Goal: Task Accomplishment & Management: Use online tool/utility

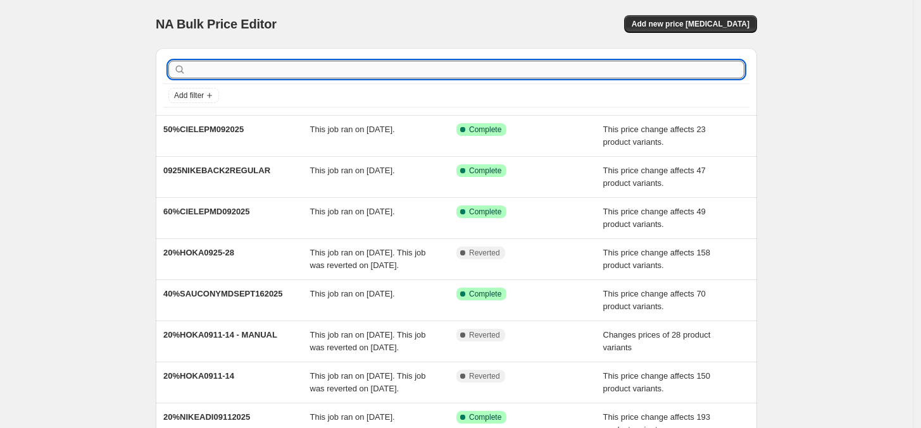
click at [282, 70] on input "text" at bounding box center [467, 70] width 556 height 18
type input "ciele"
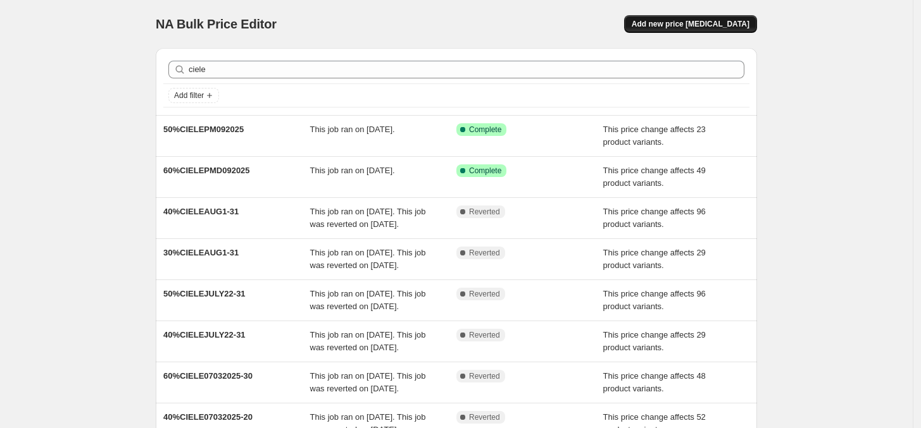
click at [693, 19] on span "Add new price [MEDICAL_DATA]" at bounding box center [690, 24] width 118 height 10
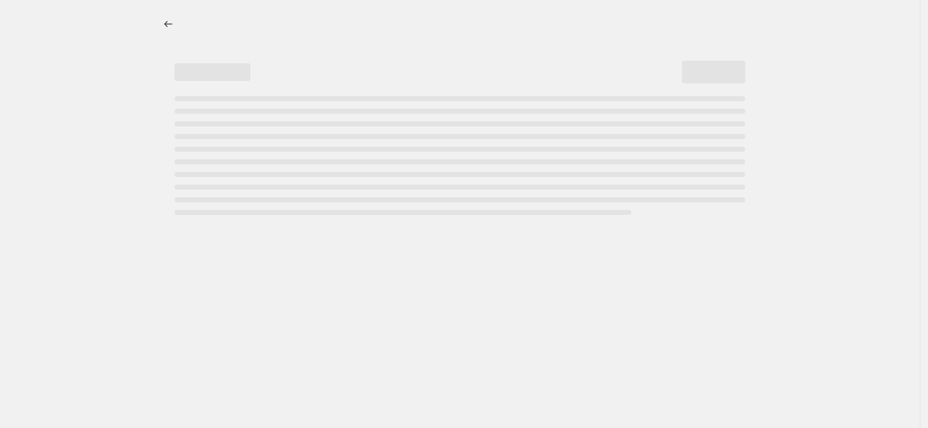
select select "percentage"
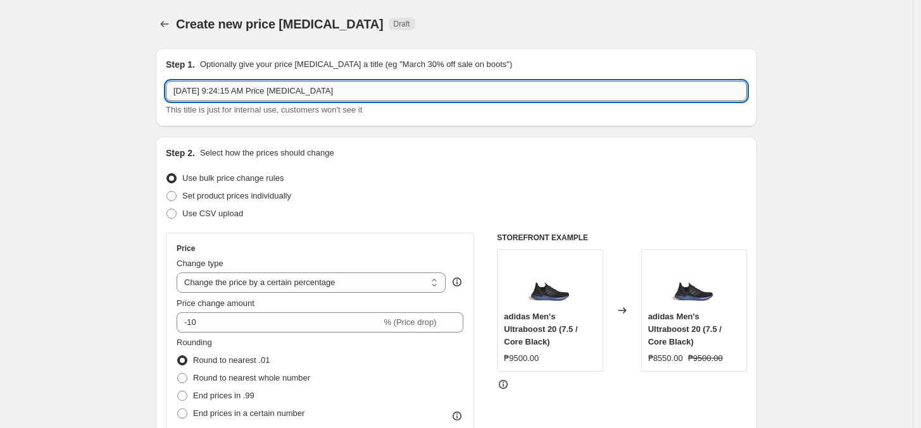
click at [292, 92] on input "[DATE] 9:24:15 AM Price [MEDICAL_DATA]" at bounding box center [456, 91] width 581 height 20
paste input "40%CIELE1016-312025"
type input "40%CIELE1016-312025"
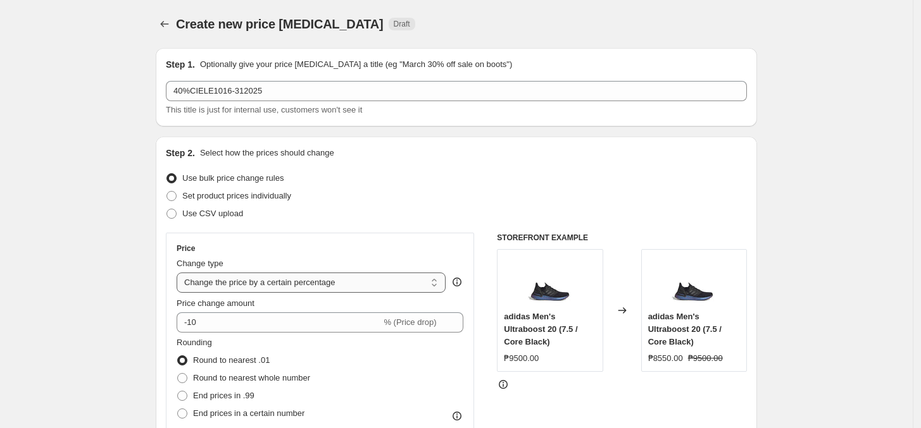
click at [254, 282] on select "Change the price to a certain amount Change the price by a certain amount Chang…" at bounding box center [311, 283] width 269 height 20
select select "pcap"
click at [180, 273] on select "Change the price to a certain amount Change the price by a certain amount Chang…" at bounding box center [311, 283] width 269 height 20
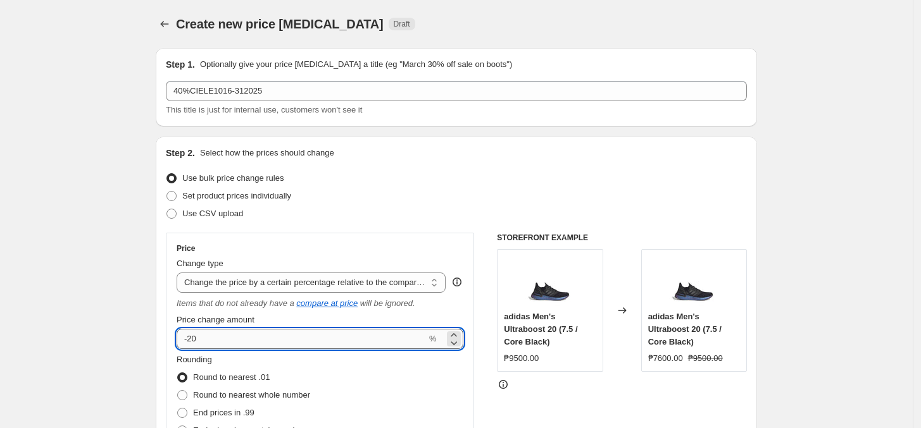
click at [237, 341] on input "-20" at bounding box center [302, 339] width 250 height 20
type input "-2"
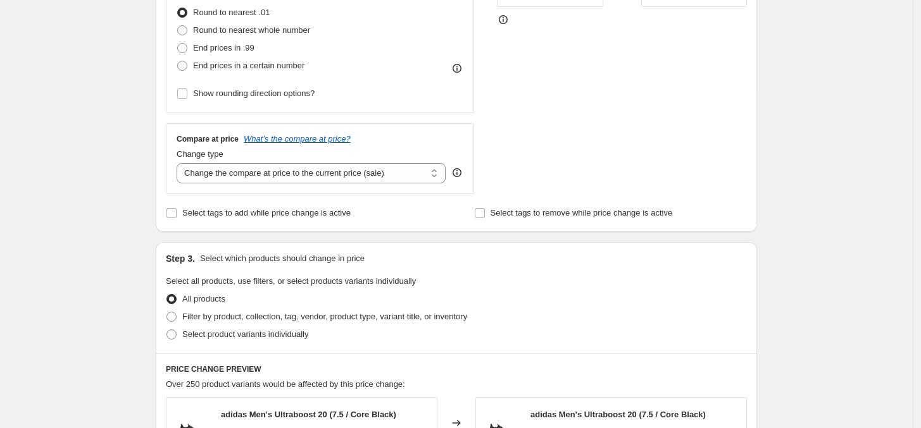
scroll to position [395, 0]
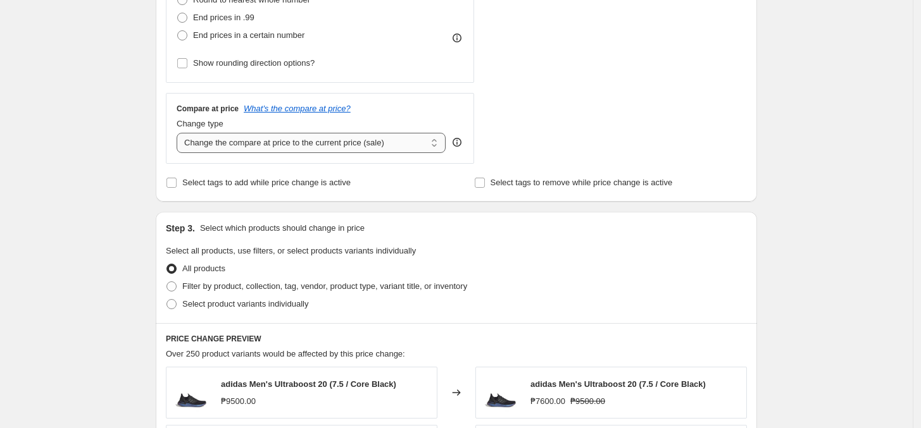
type input "-40"
click at [266, 147] on select "Change the compare at price to the current price (sale) Change the compare at p…" at bounding box center [311, 143] width 269 height 20
select select "no_change"
click at [180, 134] on select "Change the compare at price to the current price (sale) Change the compare at p…" at bounding box center [311, 143] width 269 height 20
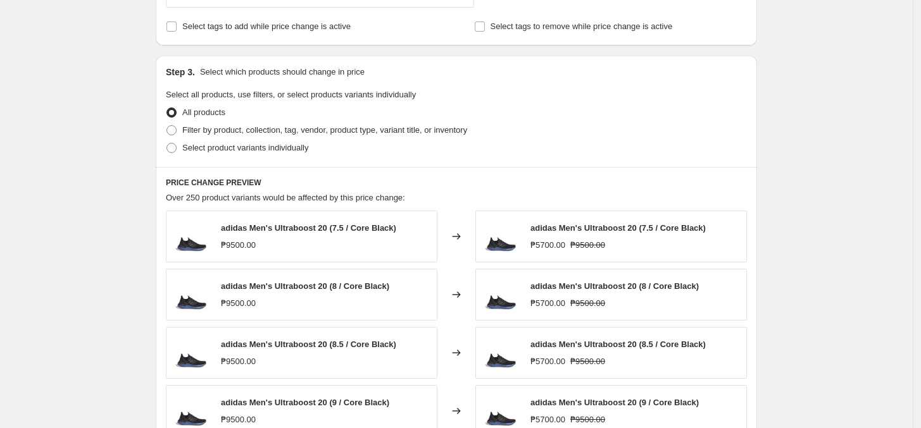
scroll to position [554, 0]
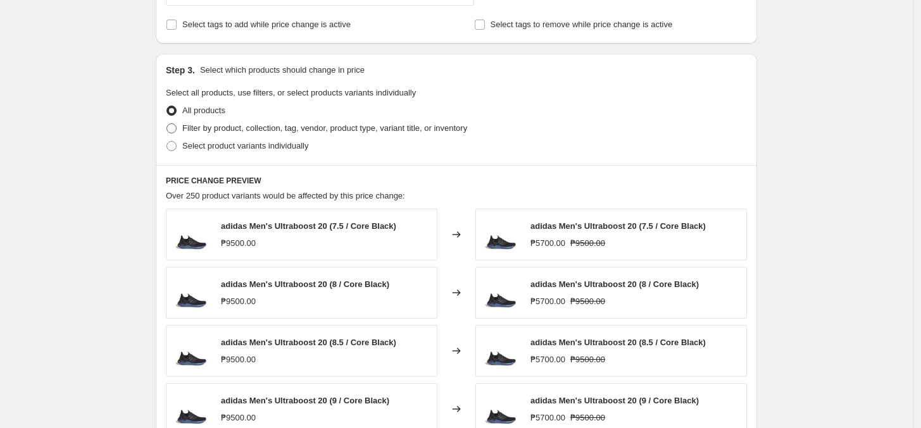
click at [278, 133] on span "Filter by product, collection, tag, vendor, product type, variant title, or inv…" at bounding box center [324, 127] width 285 height 9
click at [167, 124] on input "Filter by product, collection, tag, vendor, product type, variant title, or inv…" at bounding box center [166, 123] width 1 height 1
radio input "true"
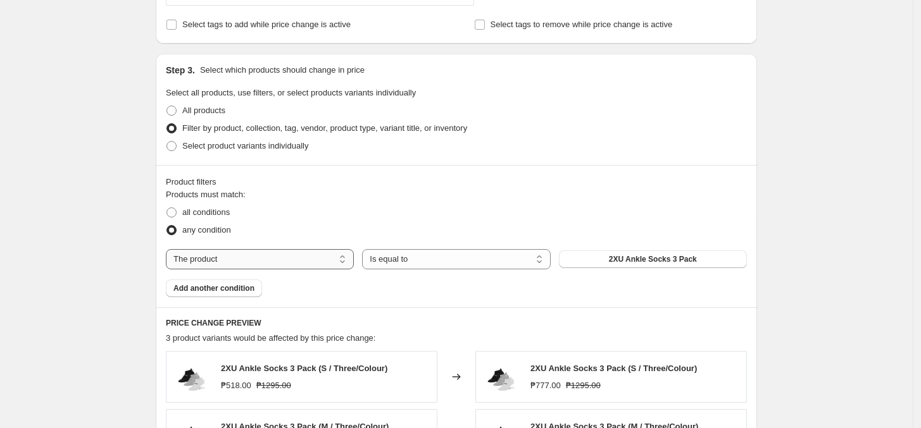
click at [276, 257] on select "The product The product's collection The product's tag The product's vendor The…" at bounding box center [260, 259] width 188 height 20
select select "tag"
click at [634, 252] on button "0.6 liter adidas bottle with straw" at bounding box center [653, 260] width 188 height 18
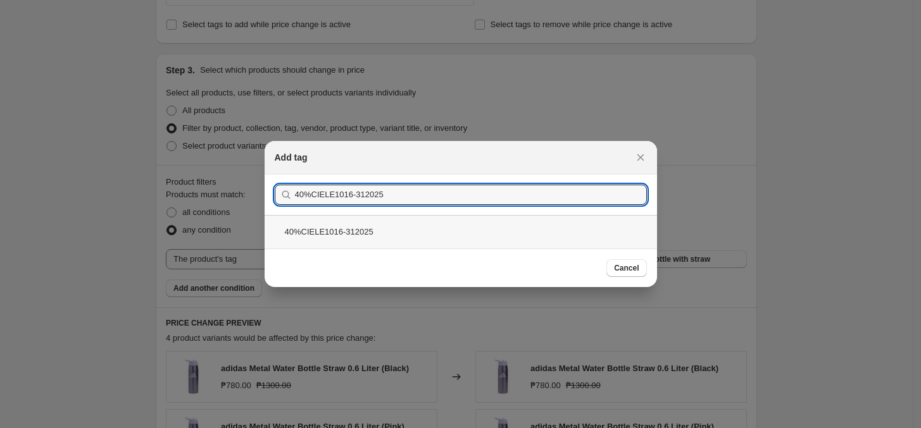
type input "40%CIELE1016-312025"
click at [381, 237] on div "40%CIELE1016-312025" at bounding box center [460, 232] width 392 height 34
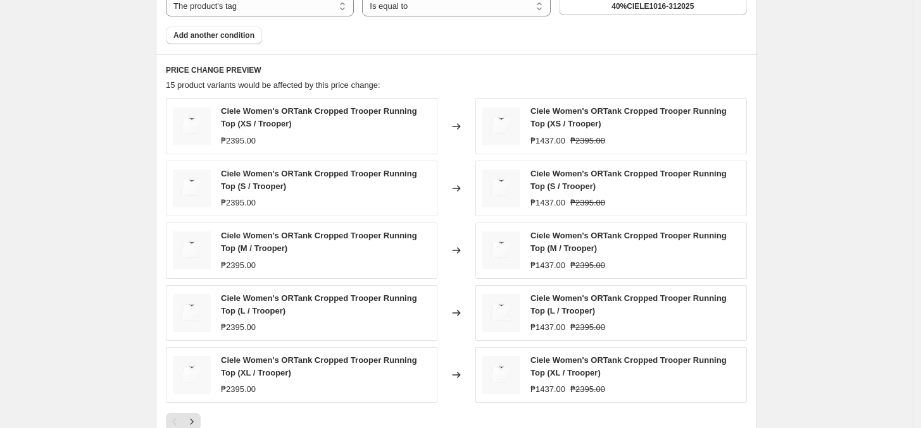
scroll to position [1019, 0]
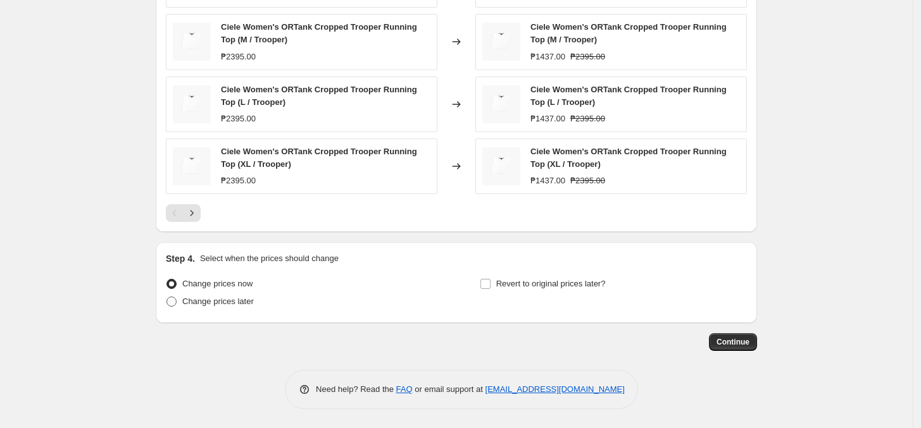
click at [246, 303] on span "Change prices later" at bounding box center [217, 301] width 71 height 9
click at [167, 297] on input "Change prices later" at bounding box center [166, 297] width 1 height 1
radio input "true"
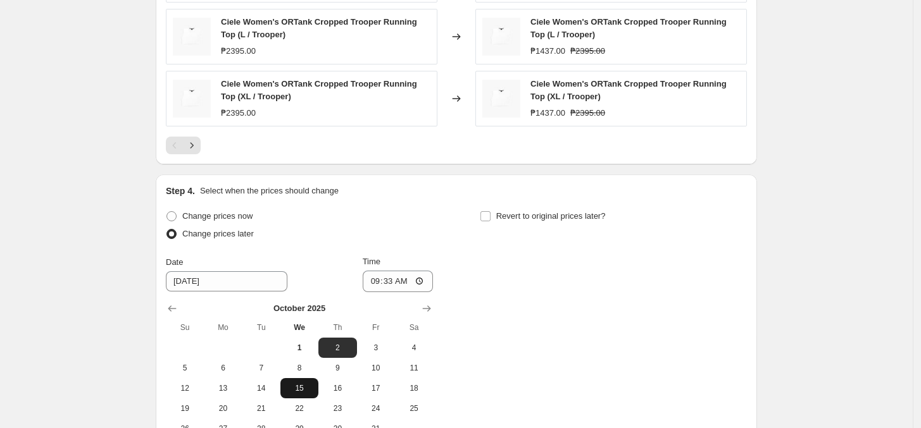
scroll to position [1177, 0]
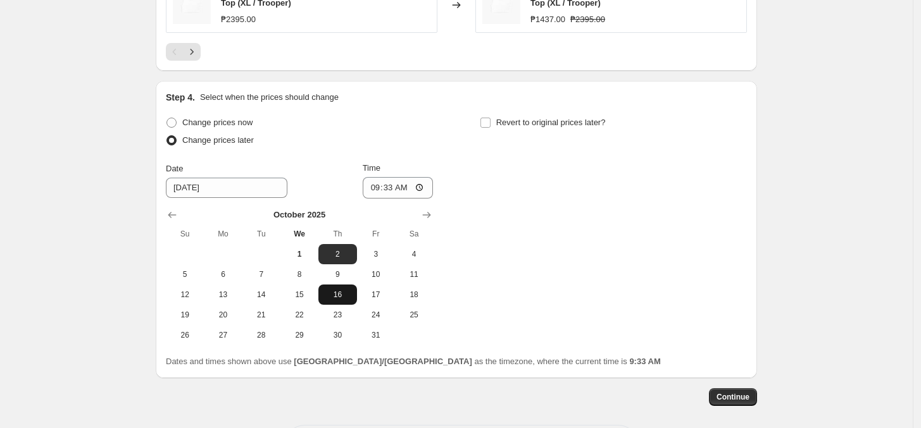
click at [351, 296] on span "16" at bounding box center [337, 295] width 28 height 10
type input "[DATE]"
click at [376, 195] on input "09:33" at bounding box center [398, 188] width 71 height 22
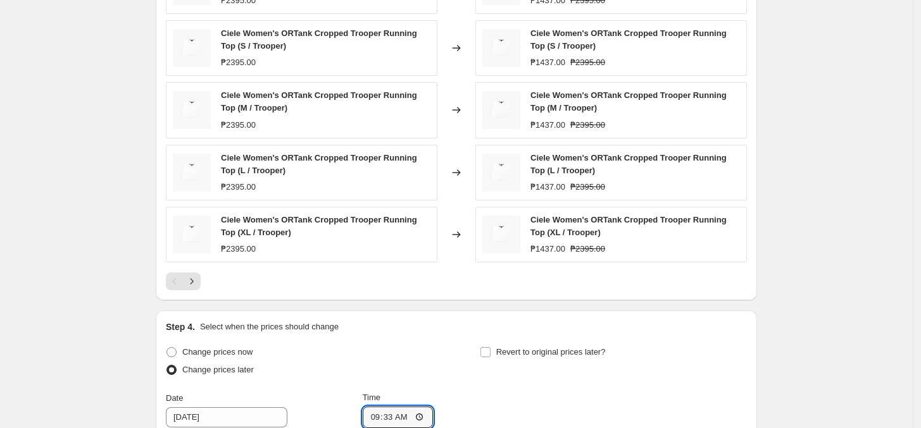
scroll to position [1098, 0]
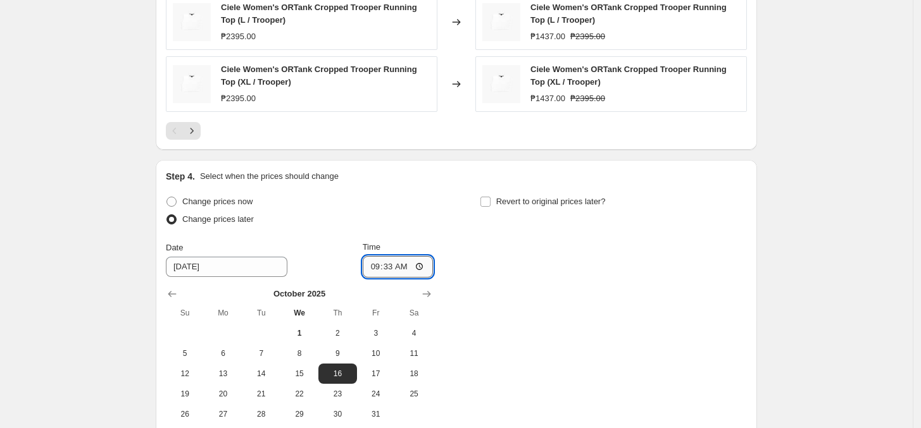
click at [424, 273] on input "09:33" at bounding box center [398, 267] width 71 height 22
type input "00:00"
click at [490, 207] on input "Revert to original prices later?" at bounding box center [485, 202] width 10 height 10
checkbox input "true"
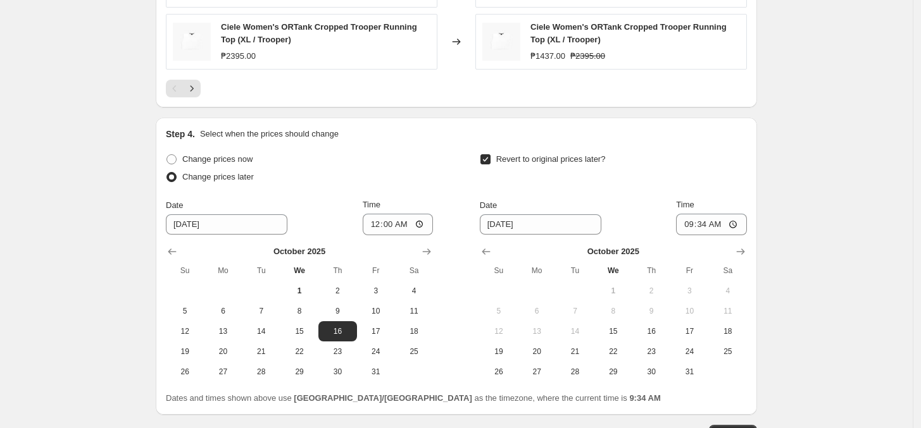
scroll to position [1234, 0]
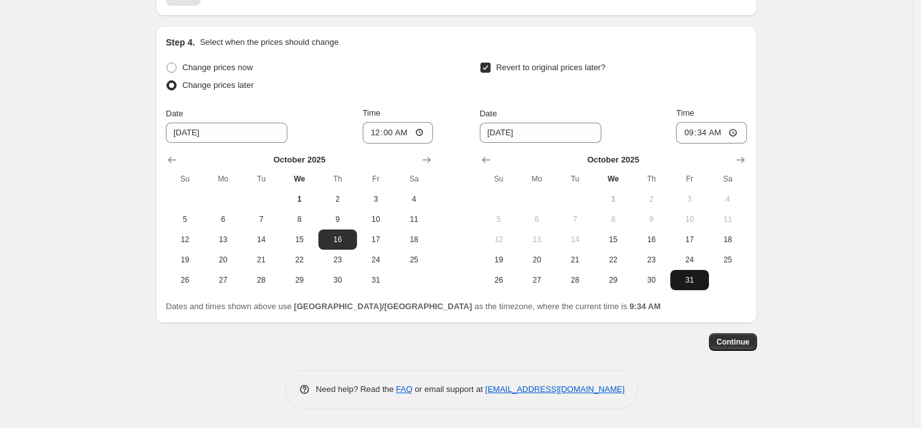
click at [683, 289] on button "31" at bounding box center [689, 280] width 38 height 20
type input "[DATE]"
click at [688, 134] on input "09:34" at bounding box center [711, 133] width 71 height 22
type input "23:59"
drag, startPoint x: 736, startPoint y: 348, endPoint x: 788, endPoint y: 309, distance: 65.2
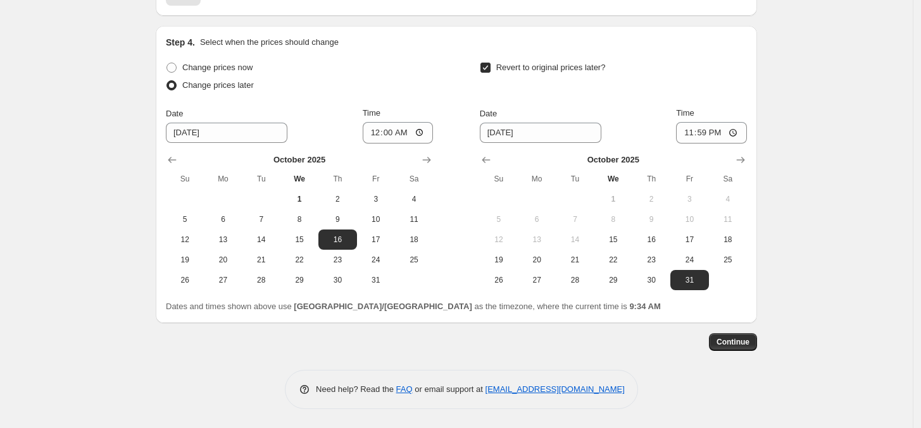
click at [722, 345] on span "Continue" at bounding box center [732, 342] width 33 height 10
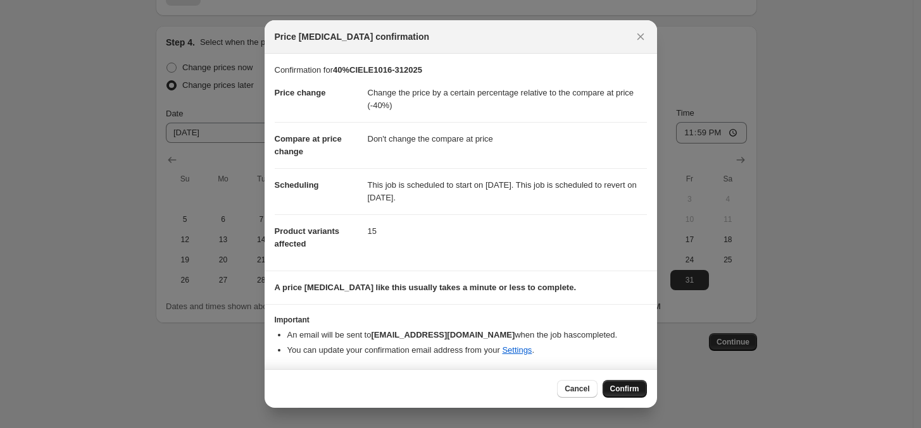
click at [616, 391] on span "Confirm" at bounding box center [624, 389] width 29 height 10
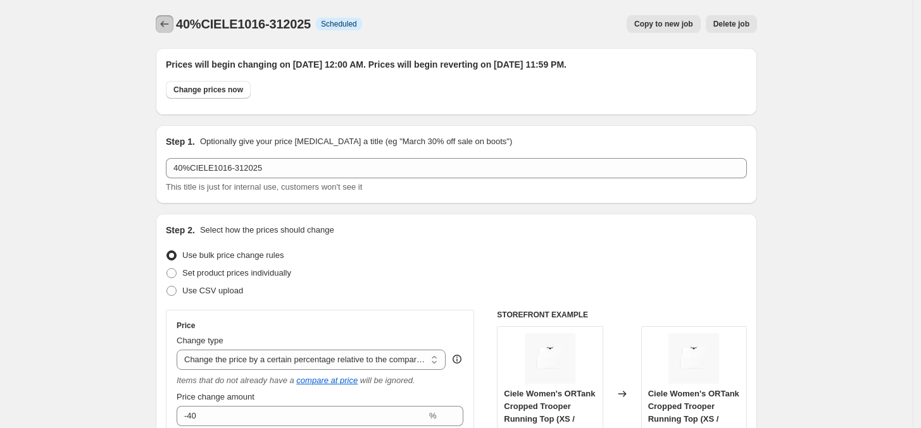
click at [173, 23] on button "Price change jobs" at bounding box center [165, 24] width 18 height 18
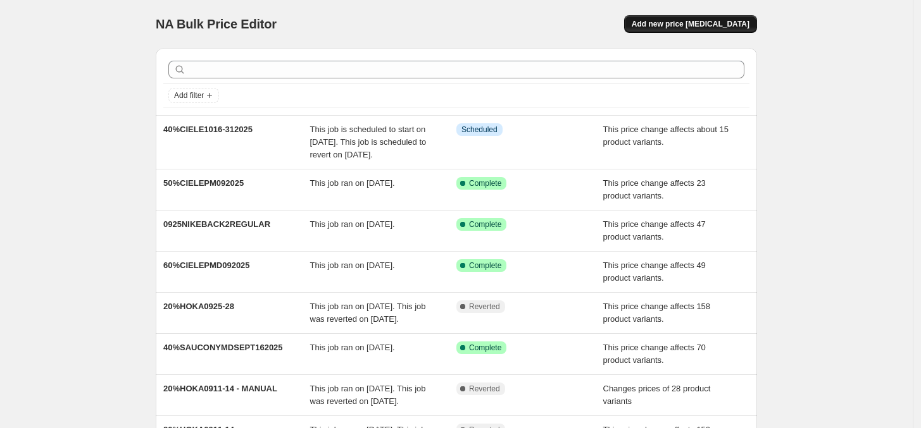
click at [728, 18] on button "Add new price [MEDICAL_DATA]" at bounding box center [690, 24] width 133 height 18
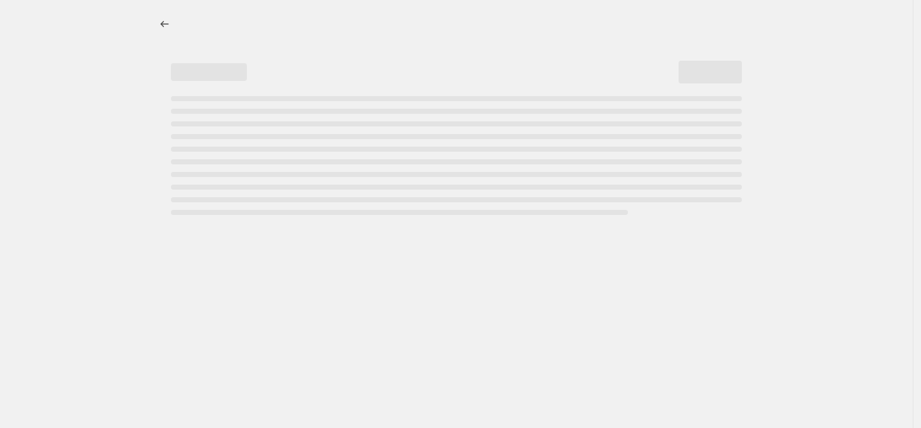
select select "percentage"
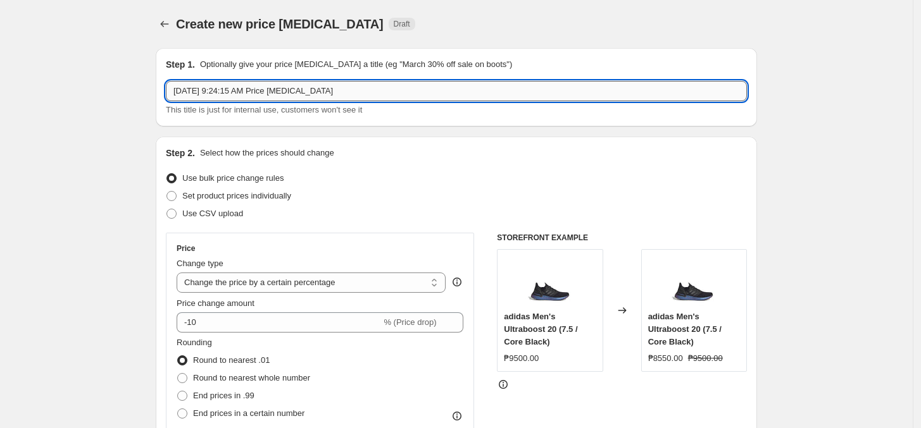
click at [286, 93] on input "[DATE] 9:24:15 AM Price [MEDICAL_DATA]" at bounding box center [456, 91] width 581 height 20
paste input "20%CIELE1016-312025"
type input "20%CIELE1016-312025"
click at [247, 283] on select "Change the price to a certain amount Change the price by a certain amount Chang…" at bounding box center [311, 283] width 269 height 20
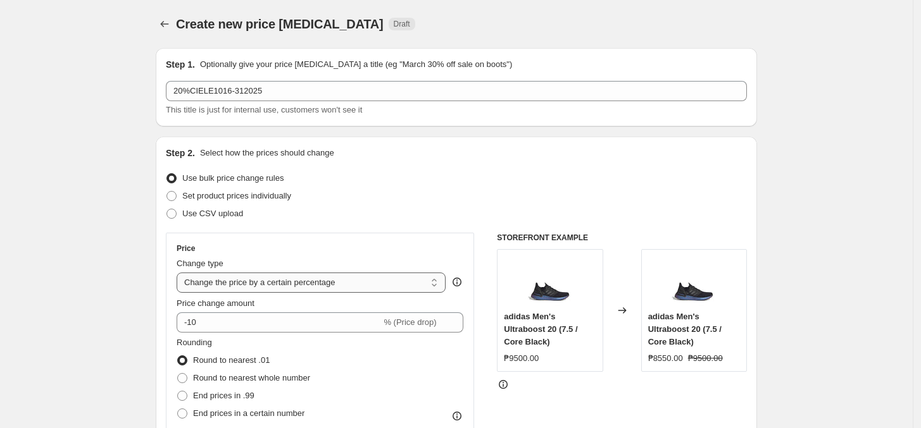
select select "pcap"
click at [180, 273] on select "Change the price to a certain amount Change the price by a certain amount Chang…" at bounding box center [311, 283] width 269 height 20
type input "-20"
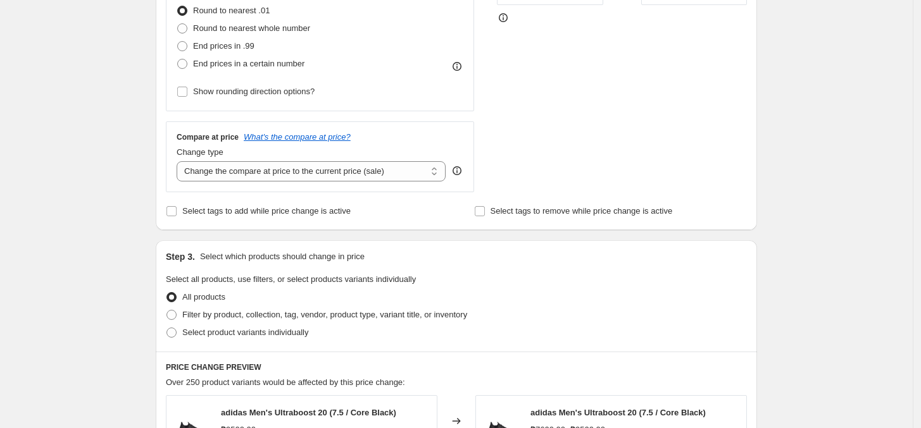
scroll to position [395, 0]
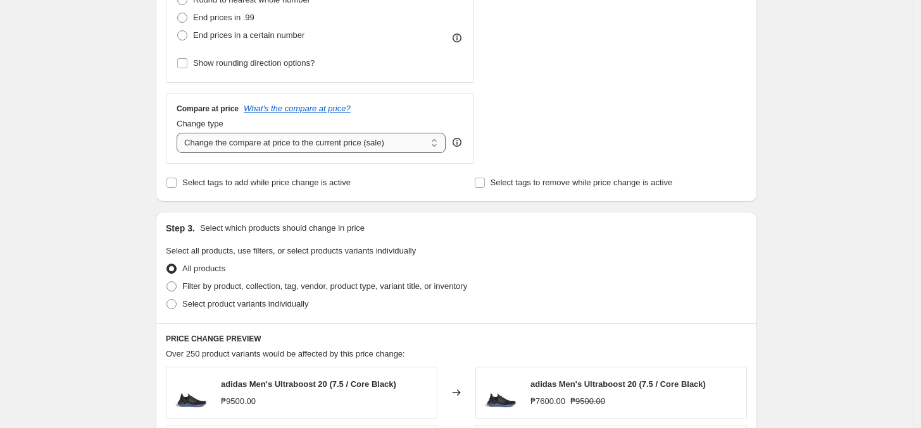
click at [277, 148] on select "Change the compare at price to the current price (sale) Change the compare at p…" at bounding box center [311, 143] width 269 height 20
select select "no_change"
click at [180, 134] on select "Change the compare at price to the current price (sale) Change the compare at p…" at bounding box center [311, 143] width 269 height 20
click at [267, 294] on label "Filter by product, collection, tag, vendor, product type, variant title, or inv…" at bounding box center [316, 287] width 301 height 18
click at [167, 282] on input "Filter by product, collection, tag, vendor, product type, variant title, or inv…" at bounding box center [166, 282] width 1 height 1
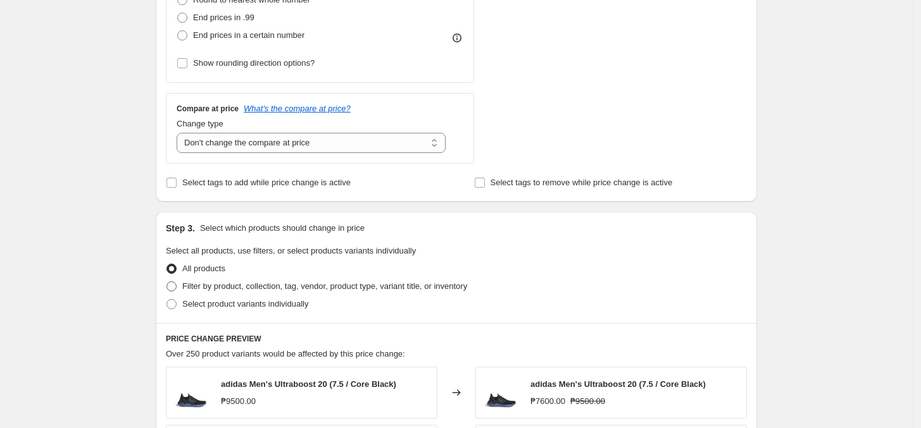
radio input "true"
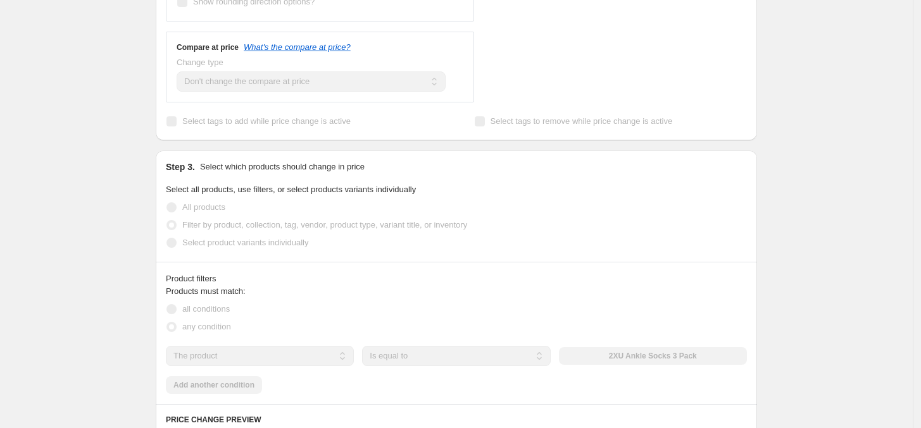
scroll to position [475, 0]
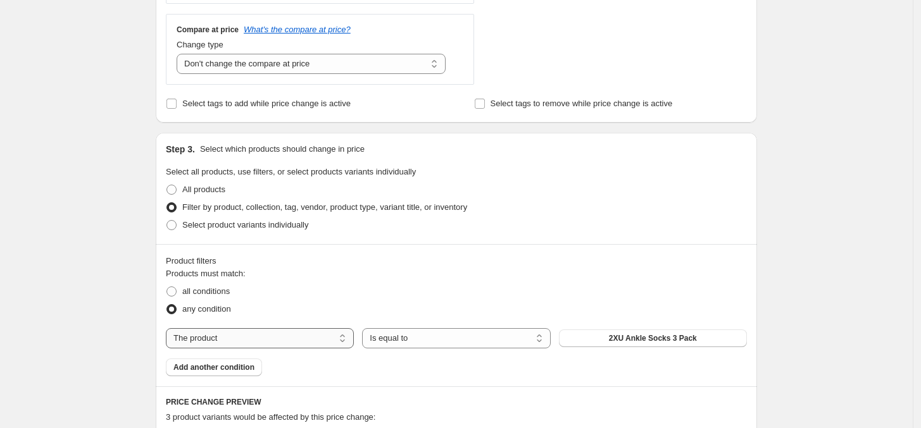
click at [277, 338] on select "The product The product's collection The product's tag The product's vendor The…" at bounding box center [260, 338] width 188 height 20
select select "tag"
click at [441, 344] on select "Is equal to Is not equal to" at bounding box center [456, 338] width 188 height 20
click at [707, 349] on div "Products must match: all conditions any condition The product The product's col…" at bounding box center [456, 322] width 581 height 109
click at [701, 344] on span "0.6 liter adidas bottle with straw" at bounding box center [652, 338] width 115 height 10
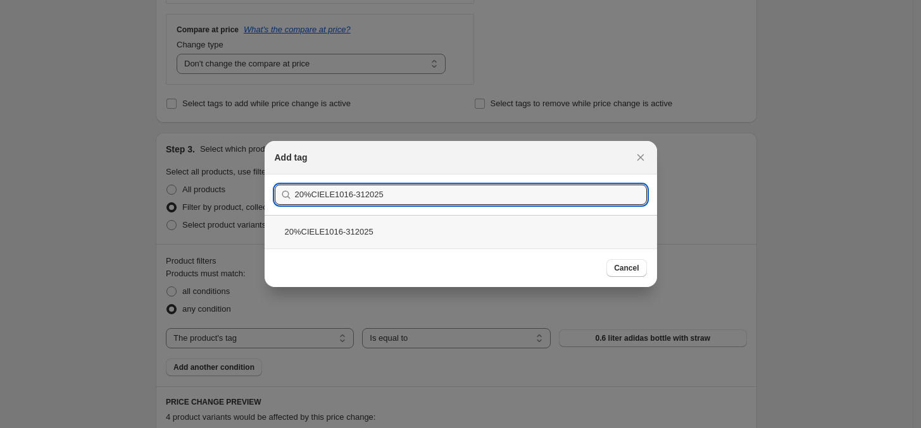
type input "20%CIELE1016-312025"
click at [337, 234] on div "20%CIELE1016-312025" at bounding box center [460, 232] width 392 height 34
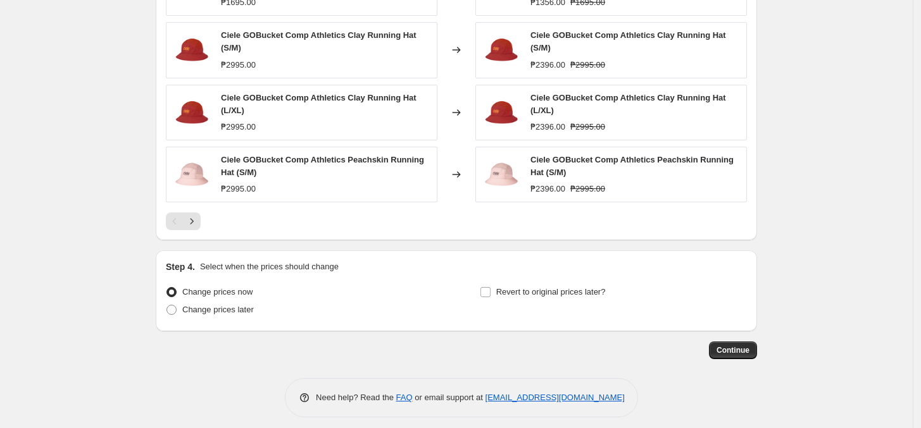
scroll to position [1010, 0]
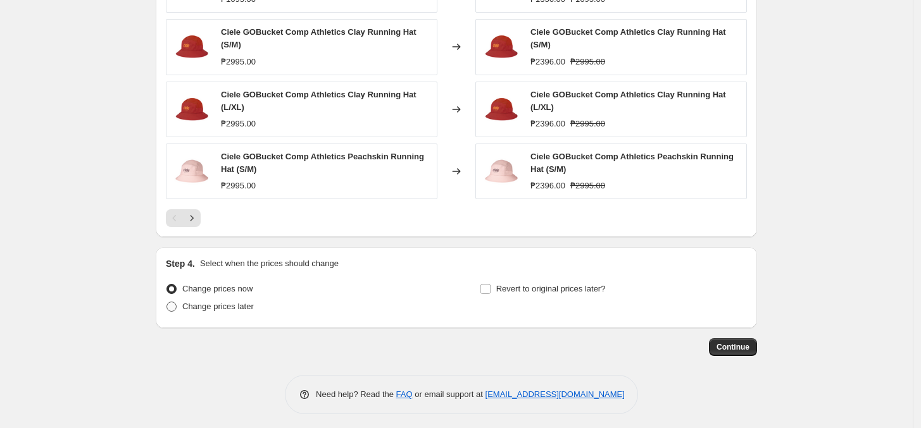
click at [220, 302] on span "Change prices later" at bounding box center [217, 306] width 71 height 9
click at [167, 302] on input "Change prices later" at bounding box center [166, 302] width 1 height 1
radio input "true"
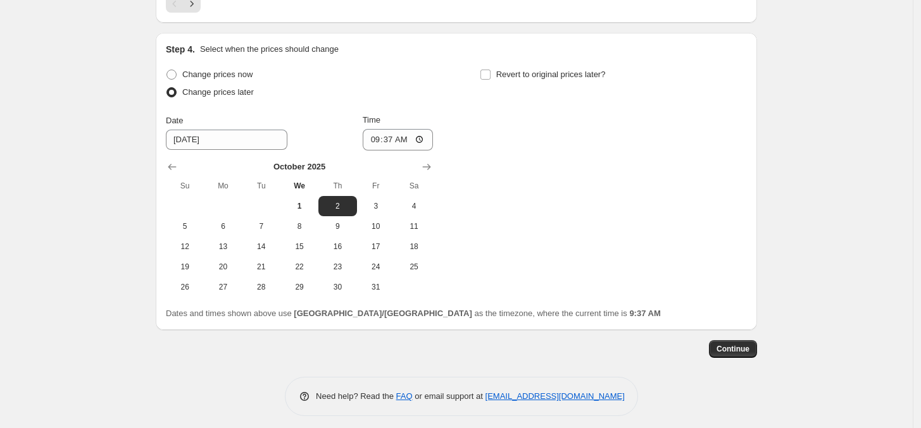
scroll to position [1226, 0]
click at [340, 244] on span "16" at bounding box center [337, 245] width 28 height 10
type input "[DATE]"
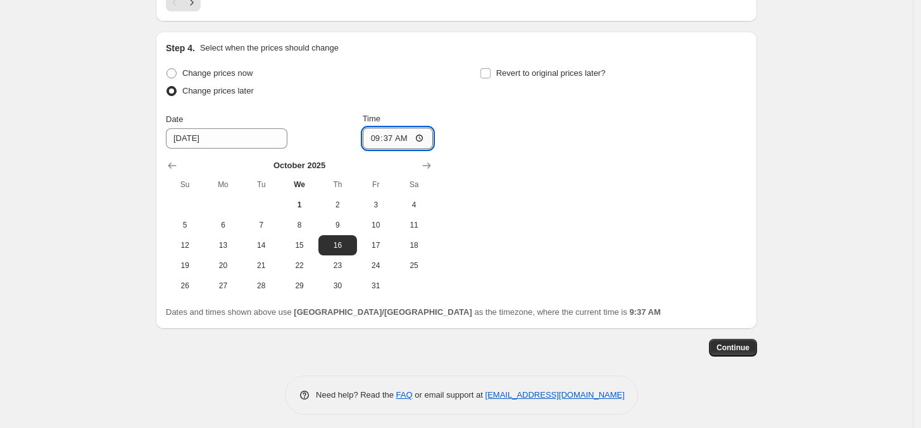
click at [375, 139] on input "09:37" at bounding box center [398, 139] width 71 height 22
type input "00:00"
click at [511, 76] on label "Revert to original prices later?" at bounding box center [543, 74] width 126 height 18
click at [490, 76] on input "Revert to original prices later?" at bounding box center [485, 73] width 10 height 10
checkbox input "true"
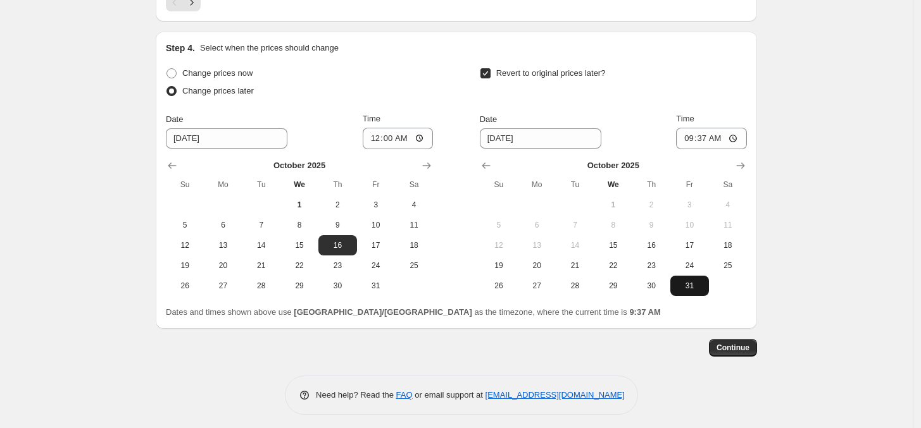
click at [688, 281] on span "31" at bounding box center [689, 286] width 28 height 10
type input "[DATE]"
click at [690, 134] on input "09:37" at bounding box center [711, 139] width 71 height 22
type input "23:59"
click at [735, 343] on span "Continue" at bounding box center [732, 348] width 33 height 10
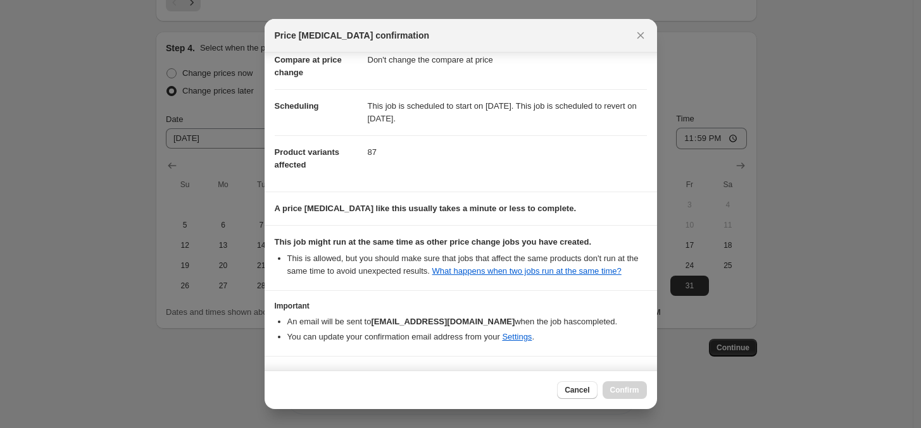
scroll to position [115, 0]
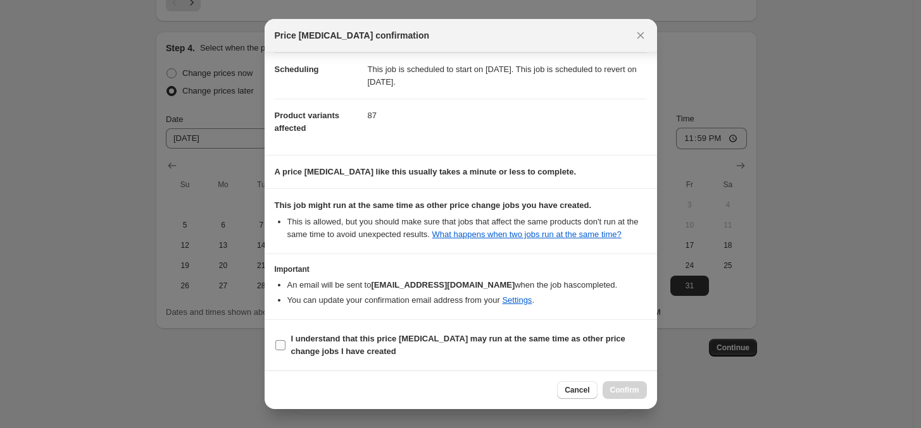
click at [302, 339] on b "I understand that this price [MEDICAL_DATA] may run at the same time as other p…" at bounding box center [458, 345] width 334 height 22
click at [285, 340] on input "I understand that this price [MEDICAL_DATA] may run at the same time as other p…" at bounding box center [280, 345] width 10 height 10
checkbox input "true"
click at [628, 390] on span "Confirm" at bounding box center [624, 390] width 29 height 10
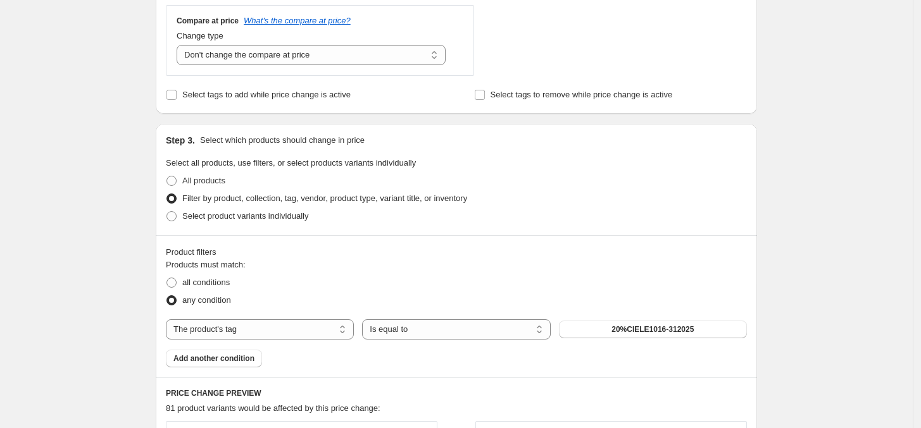
scroll to position [435, 0]
